Goal: Obtain resource: Obtain resource

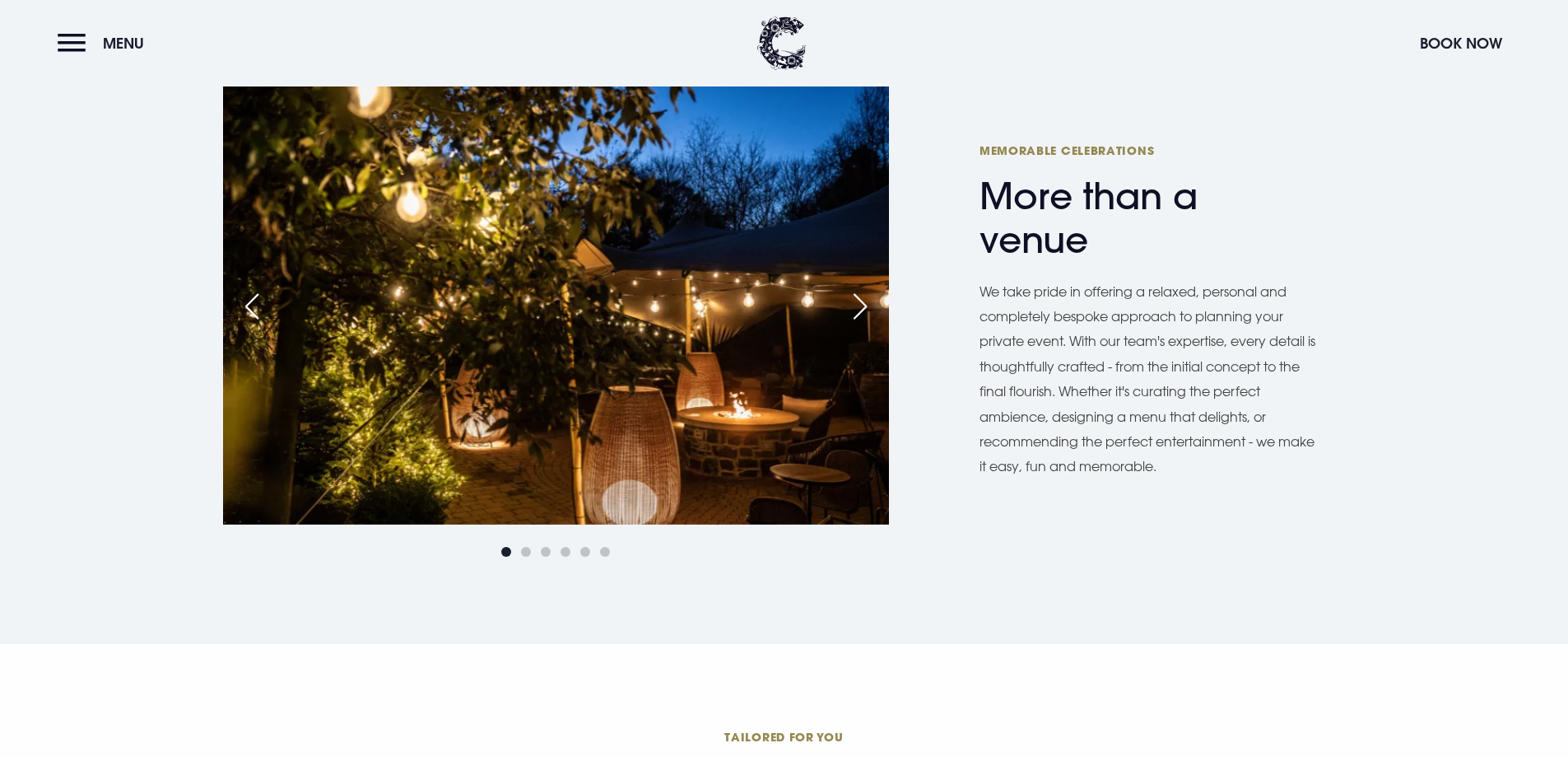
scroll to position [989, 0]
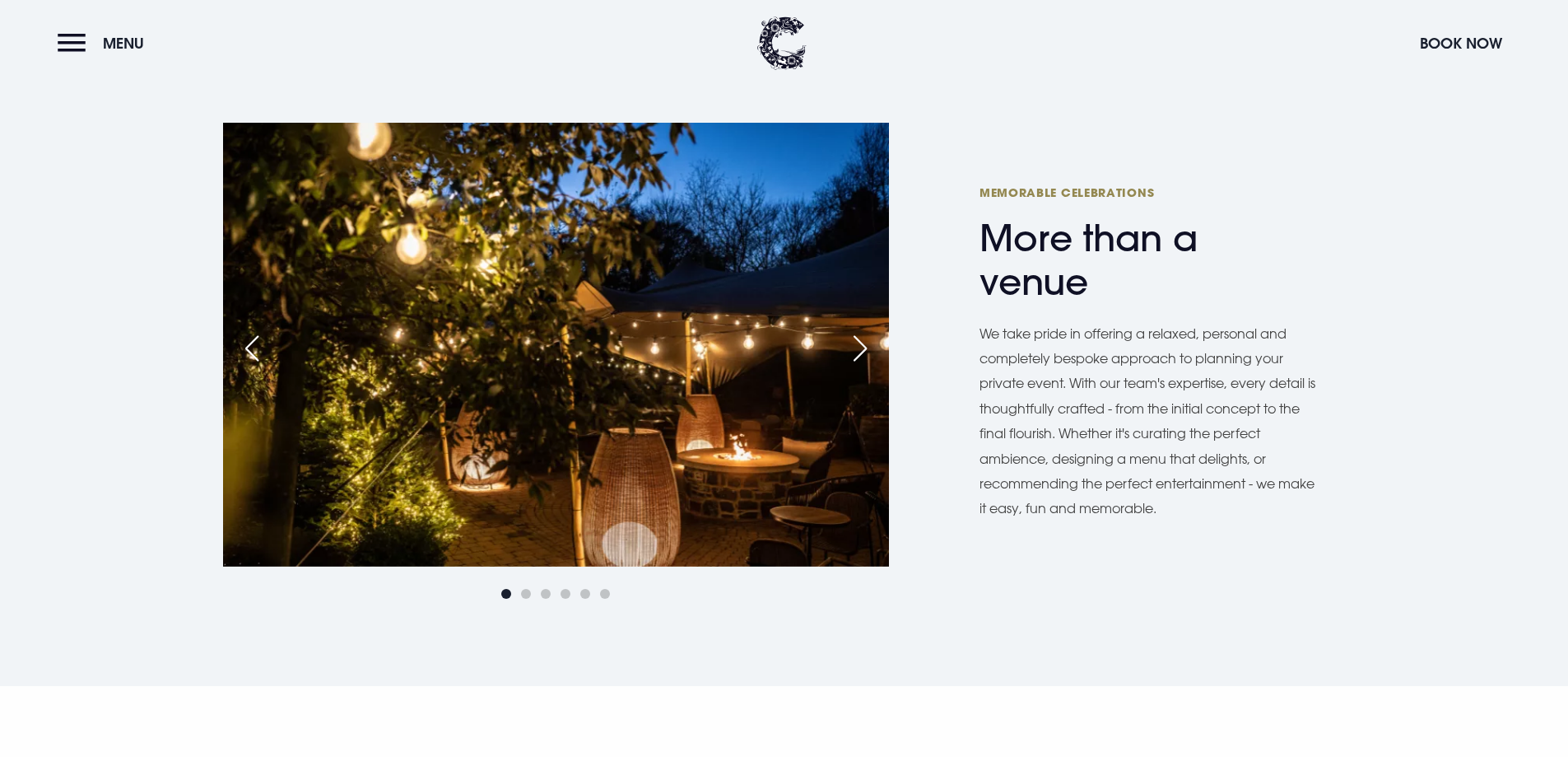
click at [812, 353] on img at bounding box center [556, 345] width 666 height 444
click at [858, 334] on div "Next slide" at bounding box center [860, 349] width 41 height 36
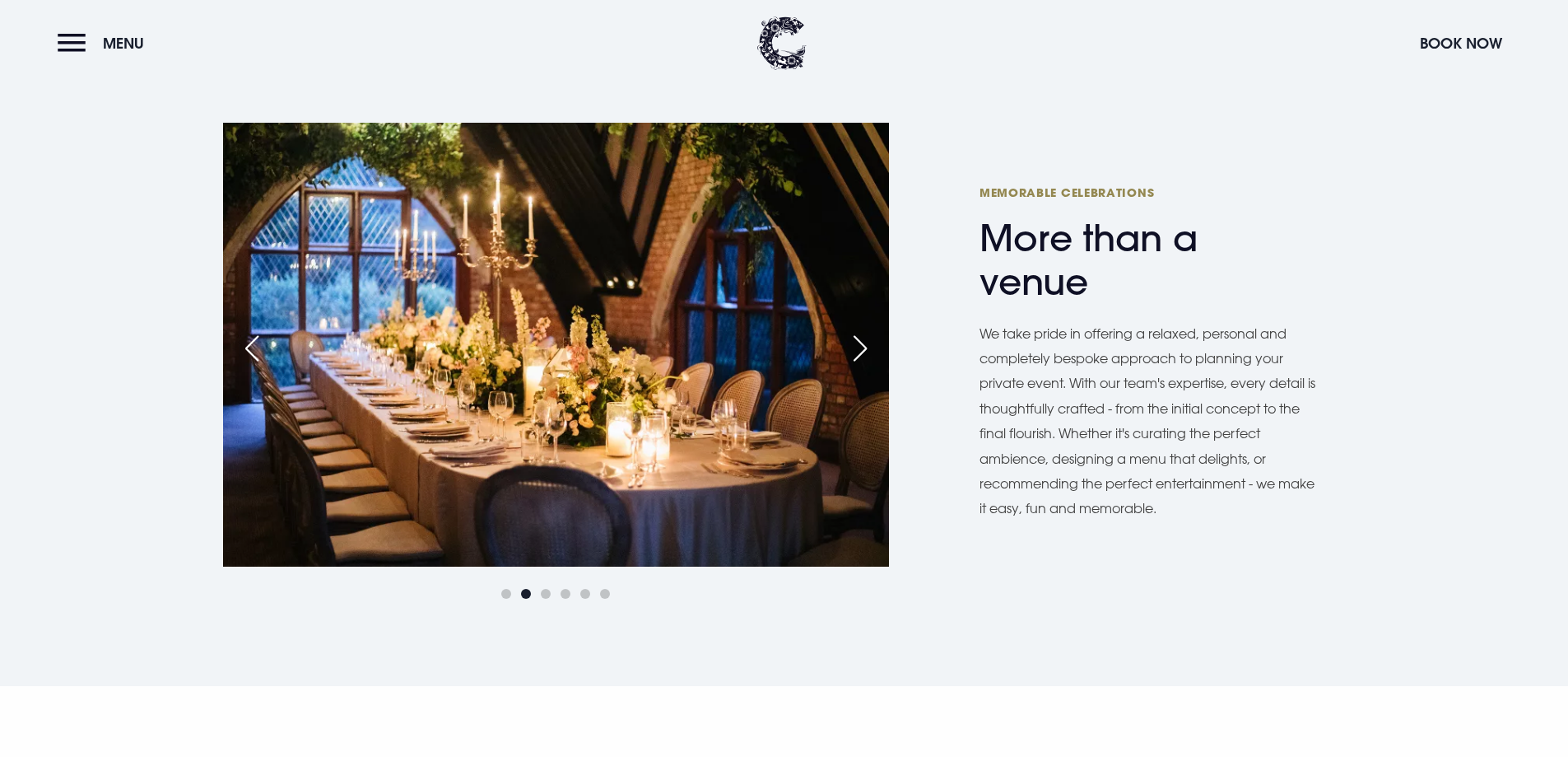
click at [858, 338] on div "Next slide" at bounding box center [860, 349] width 41 height 36
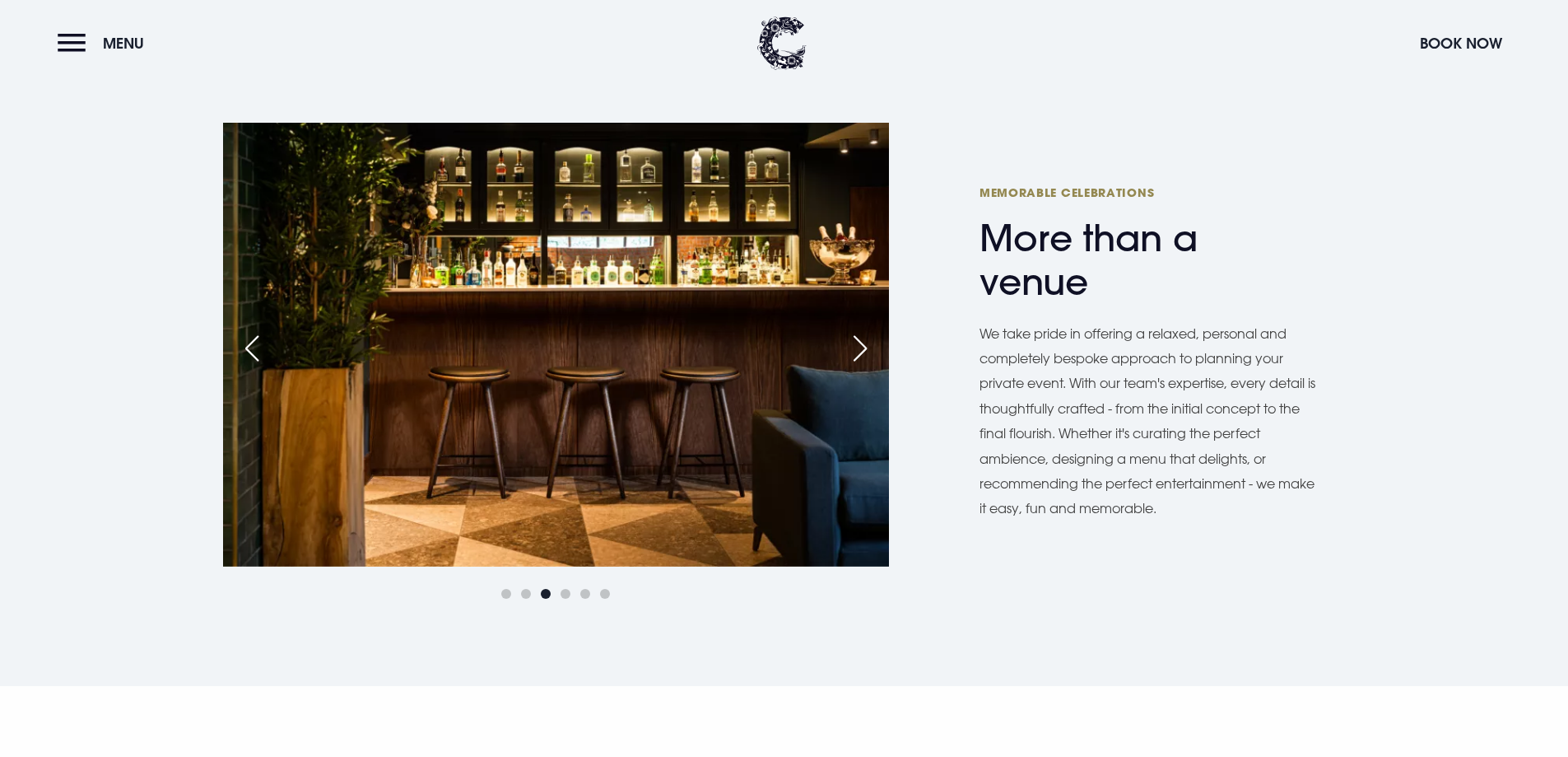
click at [858, 338] on div "Next slide" at bounding box center [860, 349] width 41 height 36
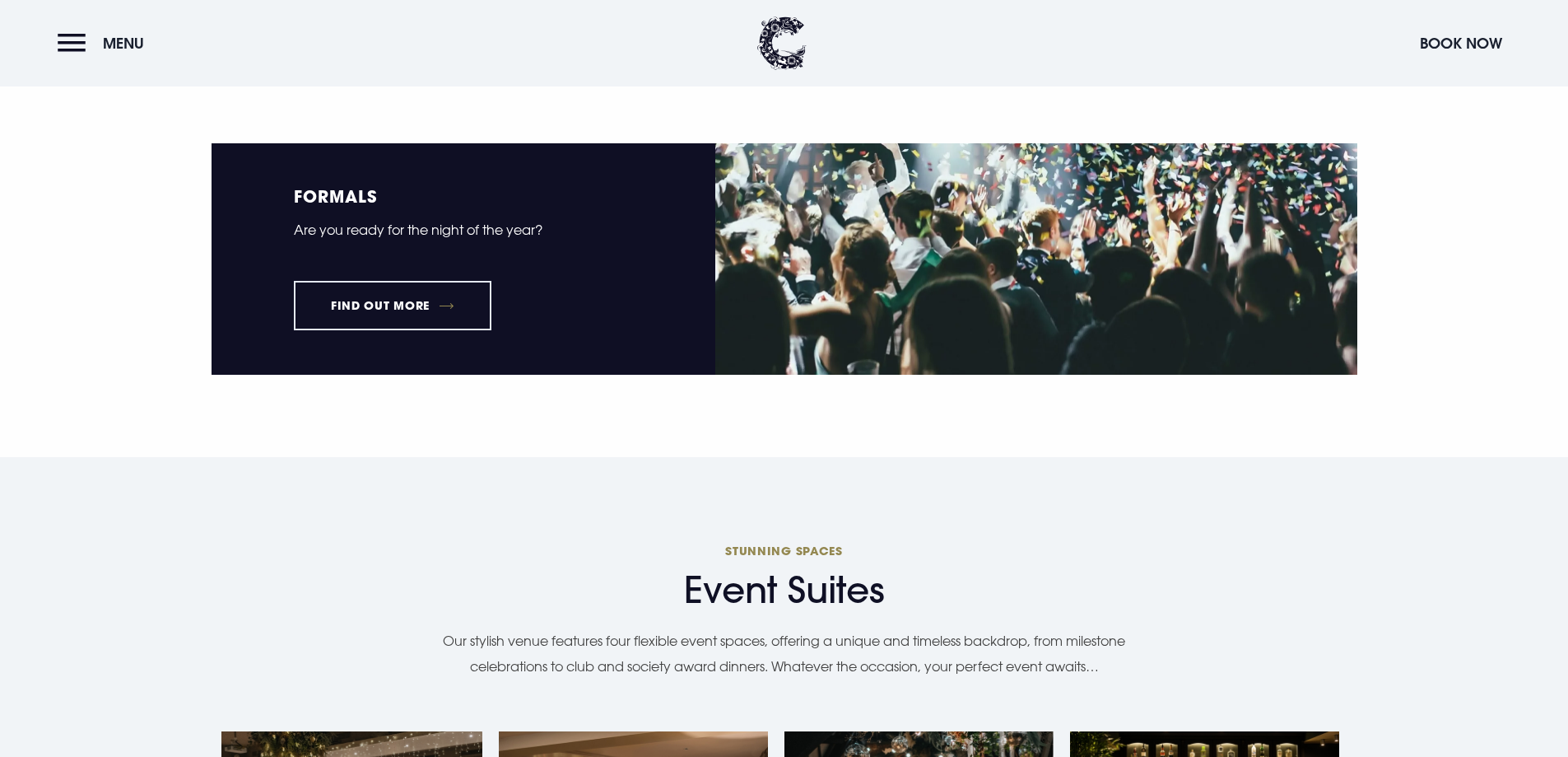
scroll to position [2389, 0]
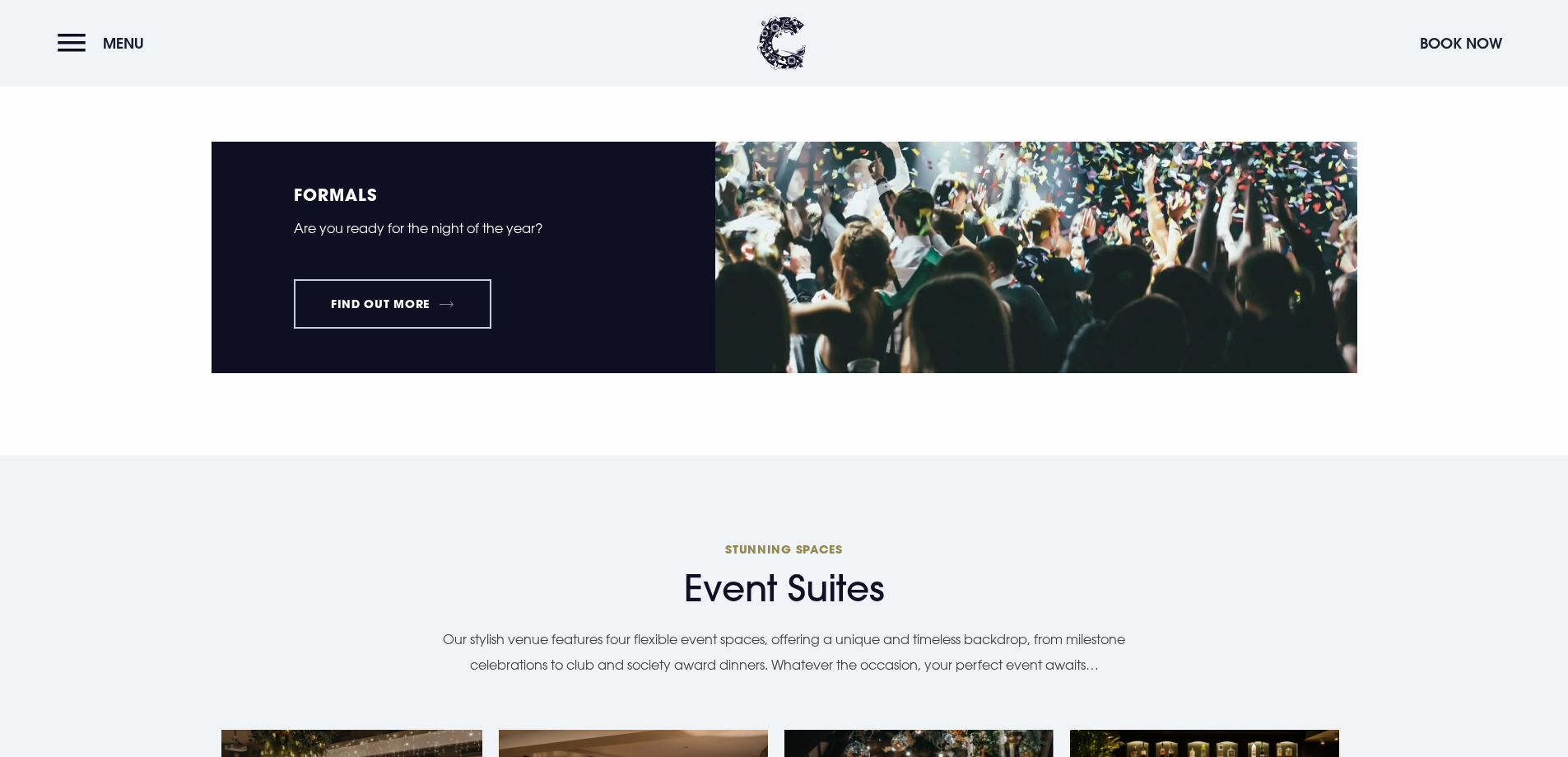
click at [438, 299] on link "Find out more" at bounding box center [393, 304] width 198 height 50
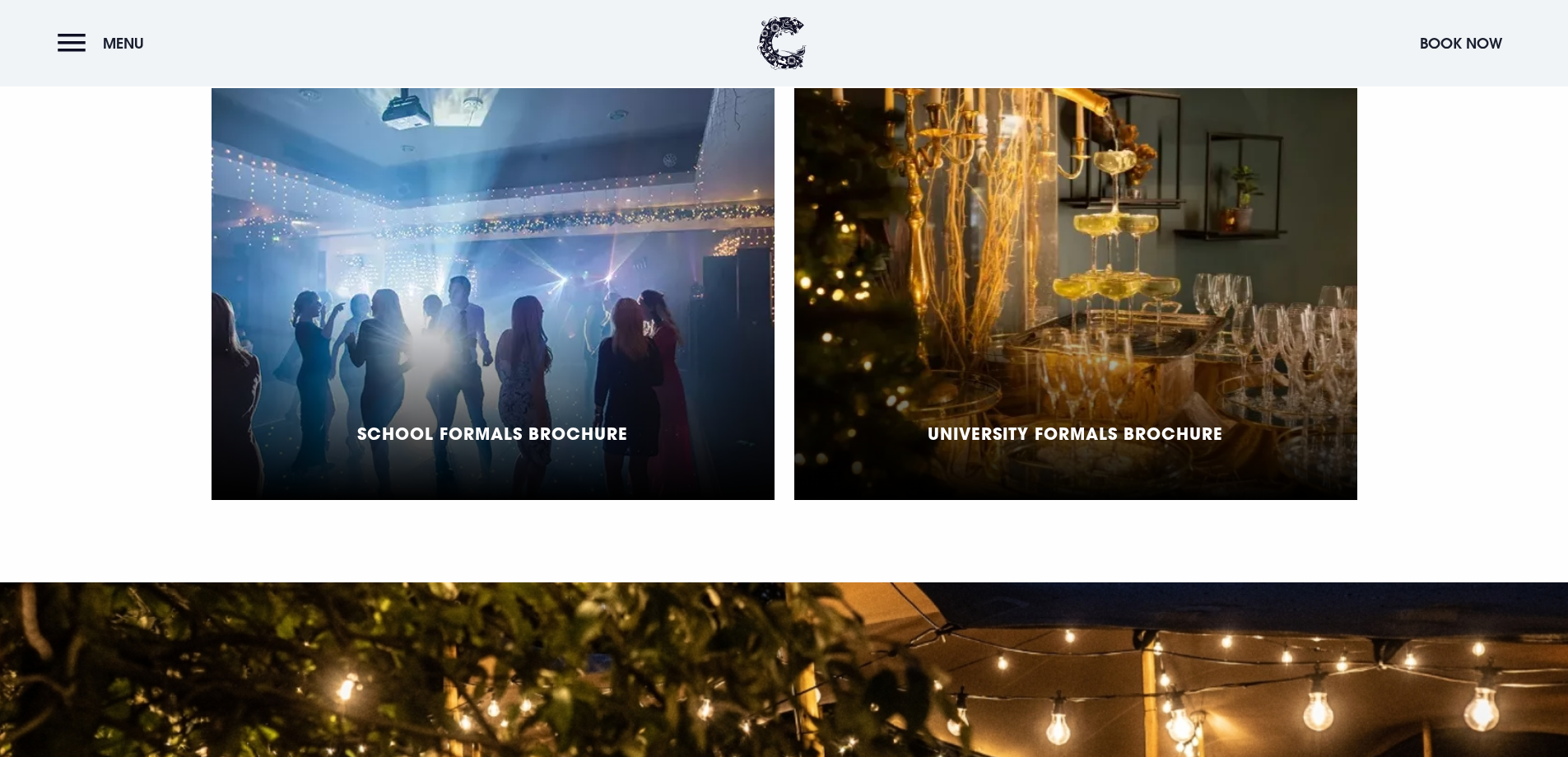
scroll to position [1482, 0]
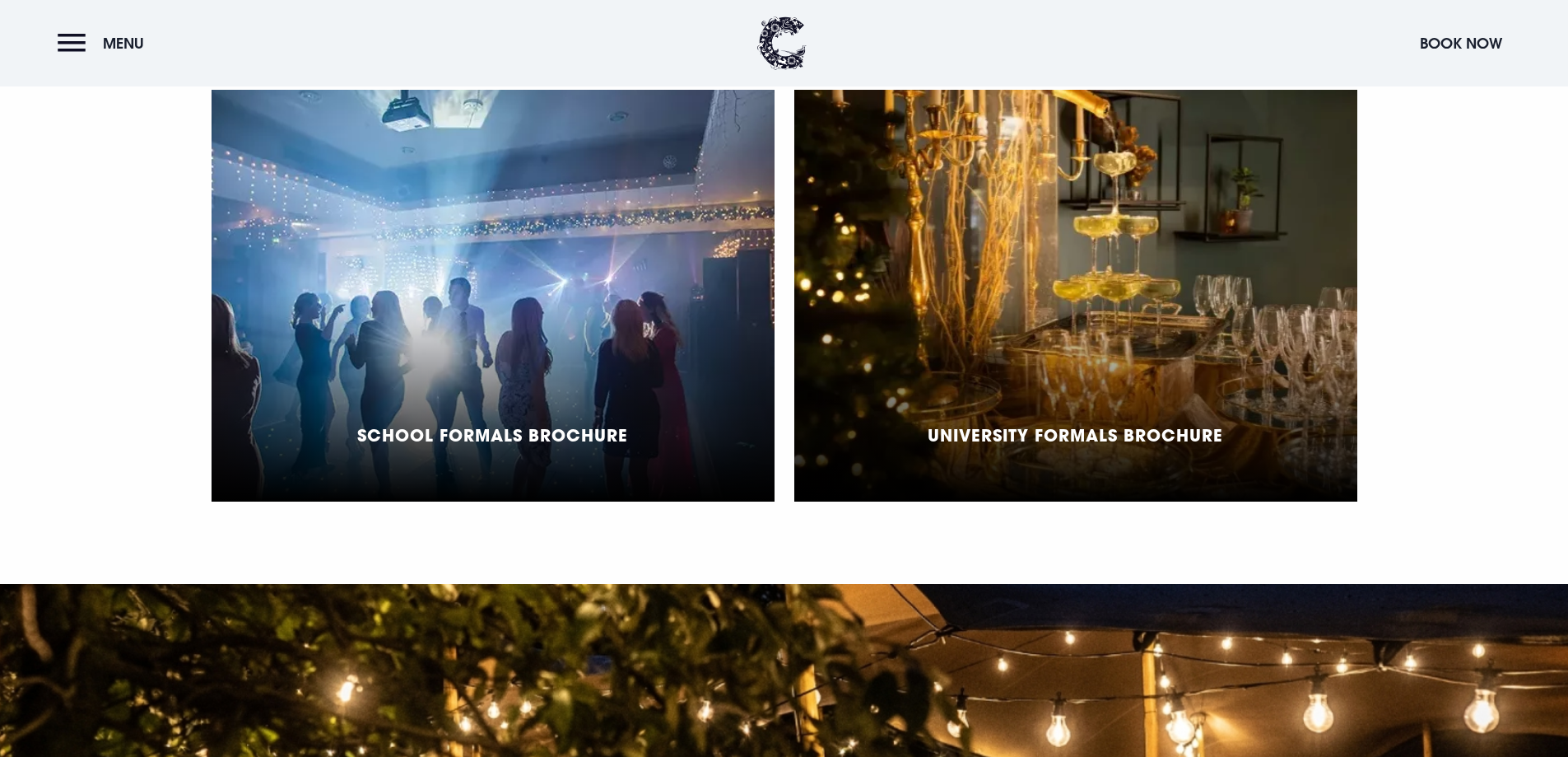
click at [533, 322] on div "School Formals Brochure" at bounding box center [493, 296] width 563 height 412
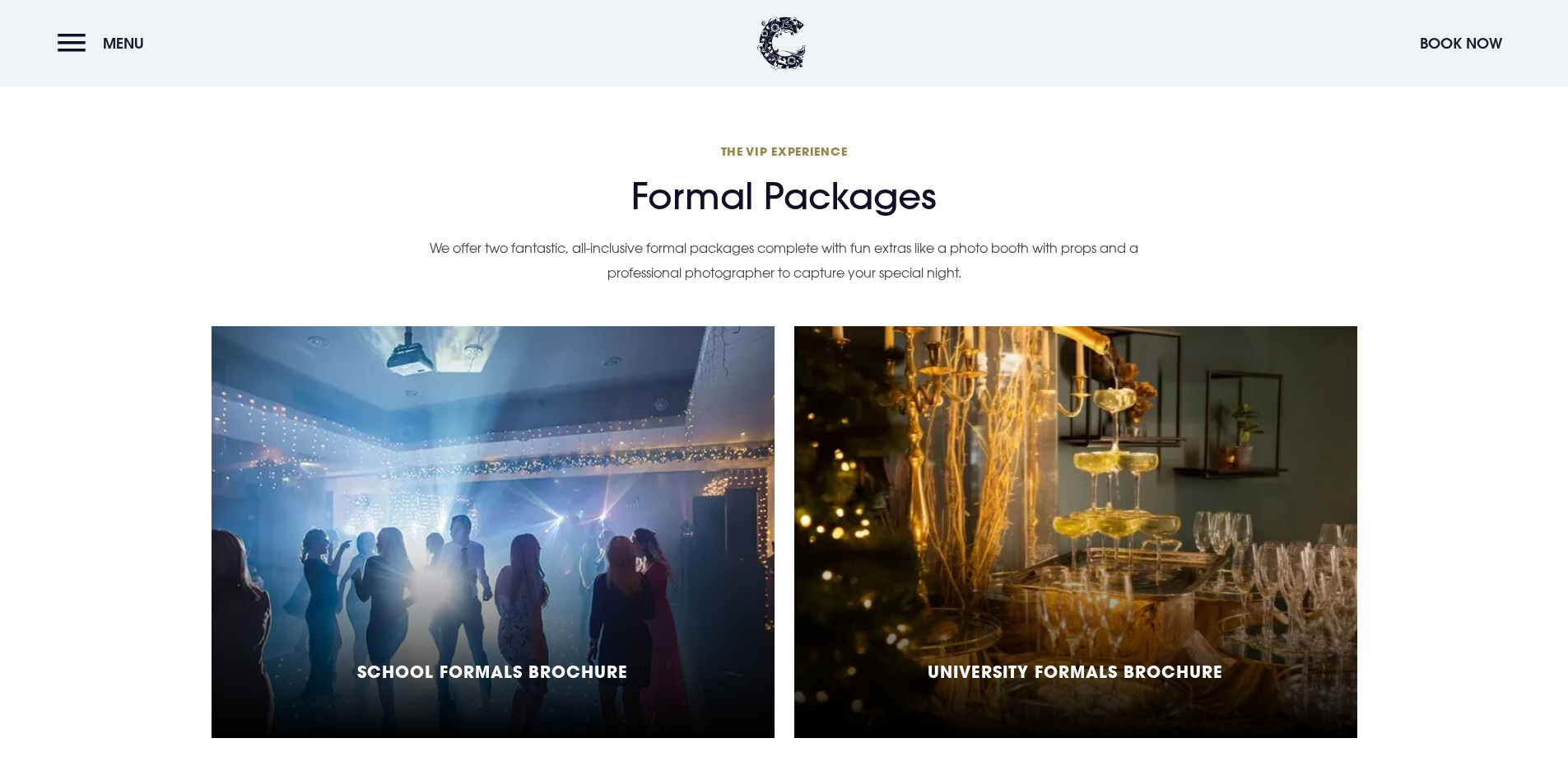
scroll to position [1317, 0]
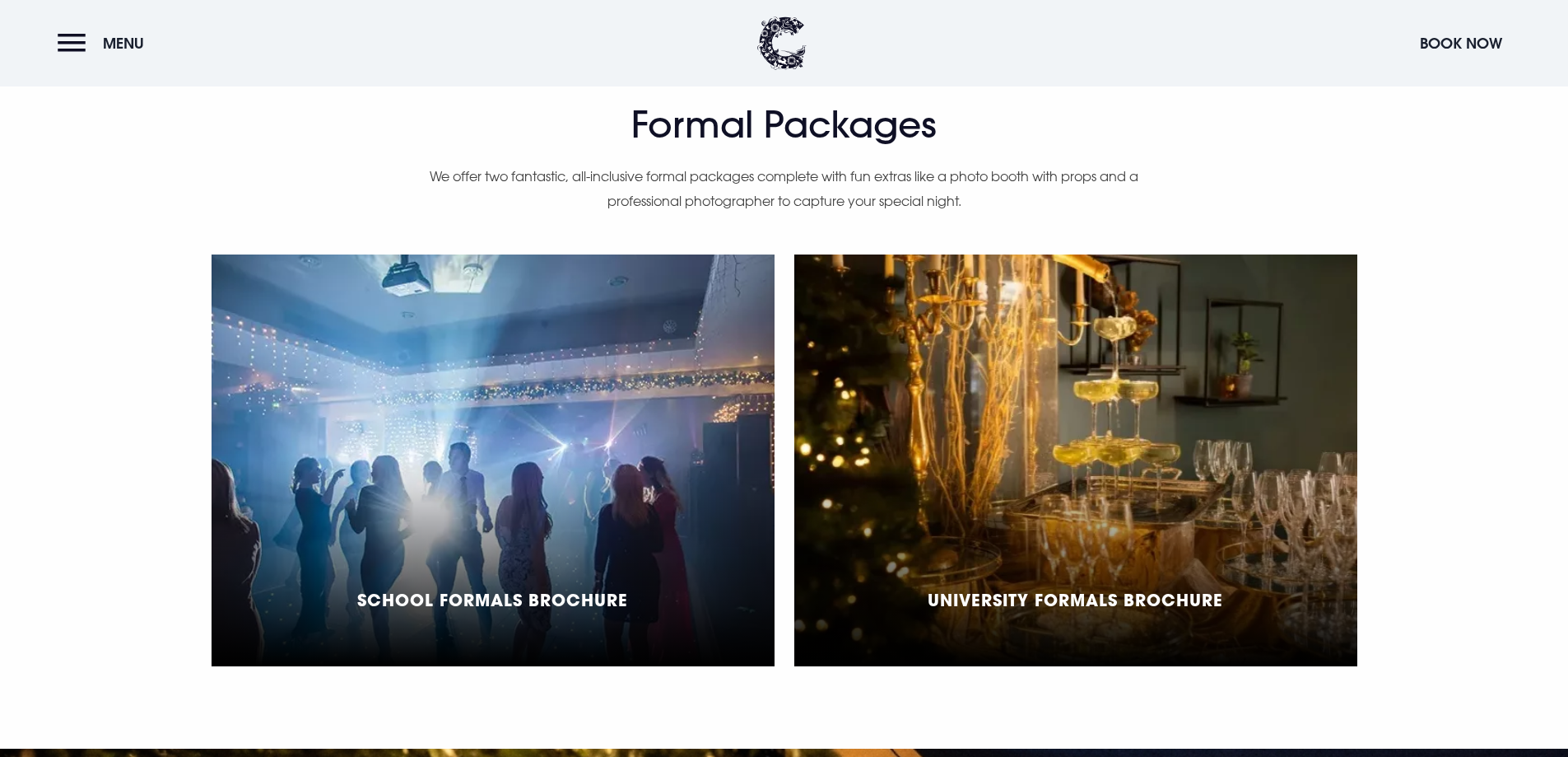
click at [691, 354] on div "School Formals Brochure" at bounding box center [493, 461] width 563 height 412
